Goal: Use online tool/utility: Utilize a website feature to perform a specific function

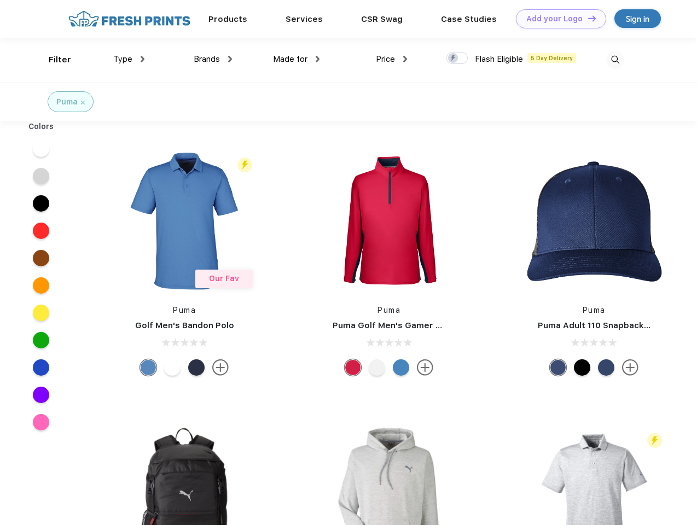
click at [557, 19] on link "Add your Logo Design Tool" at bounding box center [561, 18] width 90 height 19
click at [0, 0] on div "Design Tool" at bounding box center [0, 0] width 0 height 0
click at [587, 18] on link "Add your Logo Design Tool" at bounding box center [561, 18] width 90 height 19
click at [53, 60] on div "Filter" at bounding box center [60, 60] width 22 height 13
click at [129, 59] on span "Type" at bounding box center [122, 59] width 19 height 10
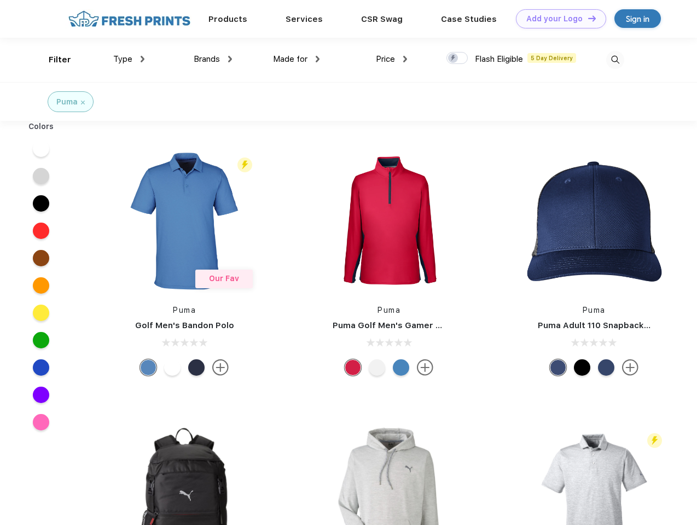
click at [213, 59] on span "Brands" at bounding box center [207, 59] width 26 height 10
click at [296, 59] on span "Made for" at bounding box center [290, 59] width 34 height 10
click at [392, 59] on span "Price" at bounding box center [385, 59] width 19 height 10
click at [457, 59] on div at bounding box center [456, 58] width 21 height 12
click at [453, 59] on input "checkbox" at bounding box center [449, 54] width 7 height 7
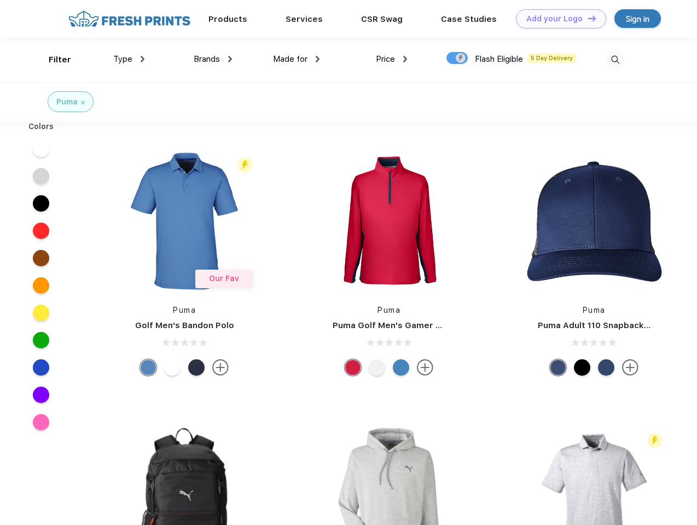
click at [615, 60] on img at bounding box center [615, 60] width 18 height 18
